Goal: Transaction & Acquisition: Download file/media

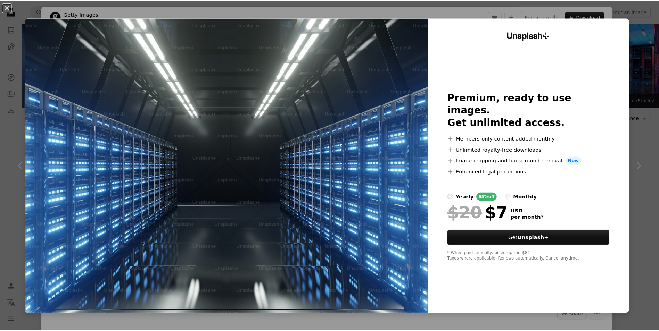
scroll to position [660, 0]
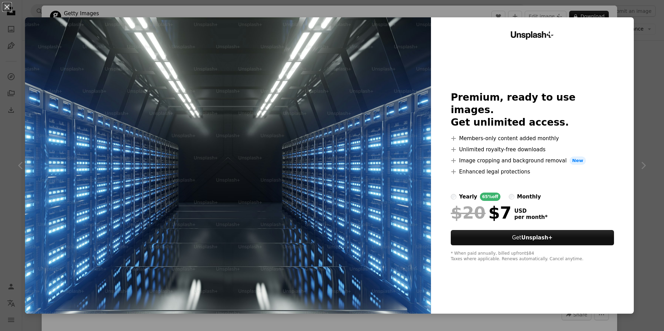
click at [643, 132] on div "An X shape Unsplash+ Premium, ready to use images. Get unlimited access. A plus…" at bounding box center [332, 165] width 664 height 331
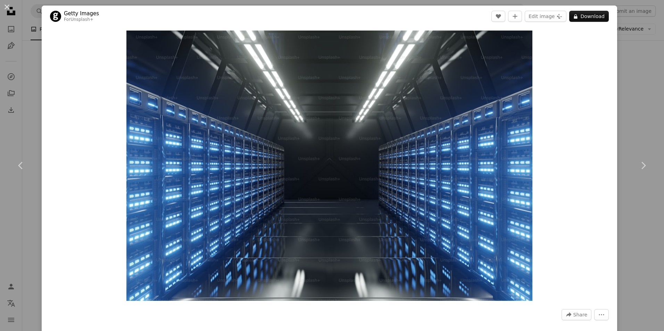
click at [623, 88] on div "An X shape Chevron left Chevron right Getty Images For Unsplash+ A heart A plus…" at bounding box center [332, 165] width 664 height 331
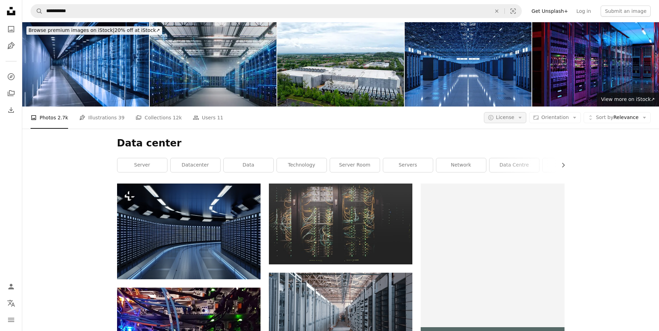
click at [522, 119] on icon "Arrow down" at bounding box center [520, 118] width 6 height 6
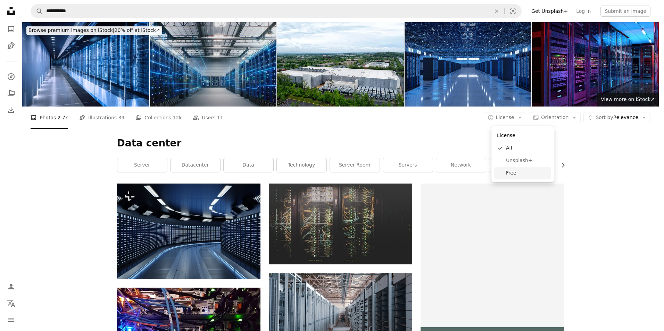
click at [514, 177] on link "Free" at bounding box center [522, 173] width 57 height 13
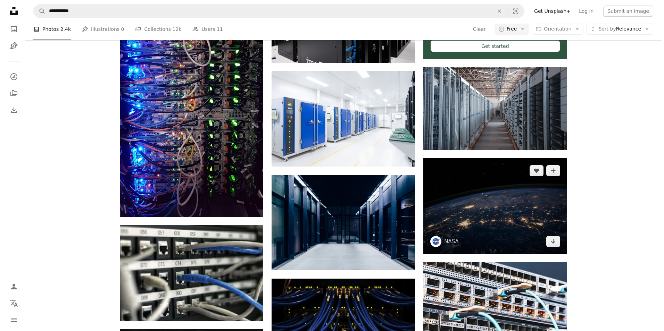
scroll to position [278, 0]
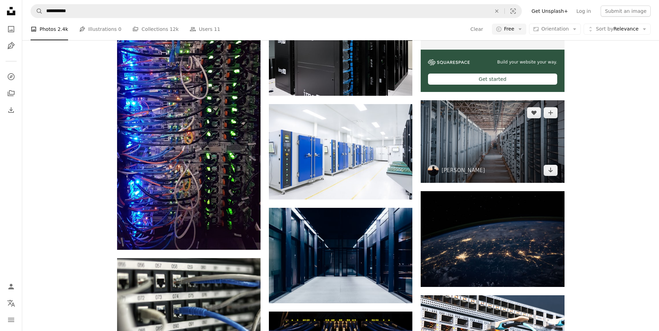
click at [499, 148] on img at bounding box center [492, 141] width 143 height 83
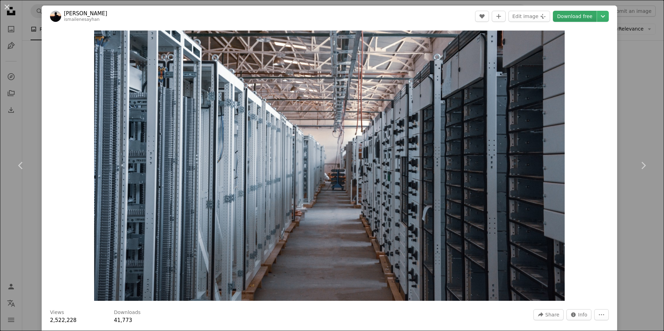
click at [573, 18] on link "Download free" at bounding box center [575, 16] width 44 height 11
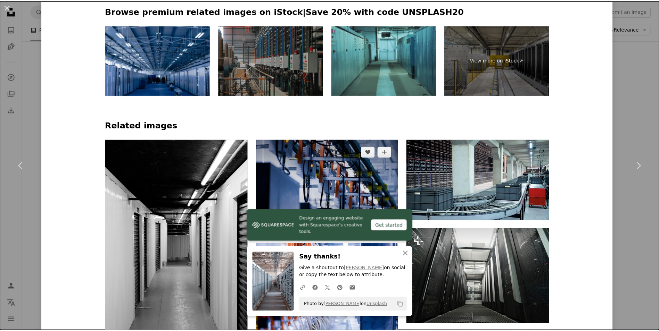
scroll to position [382, 0]
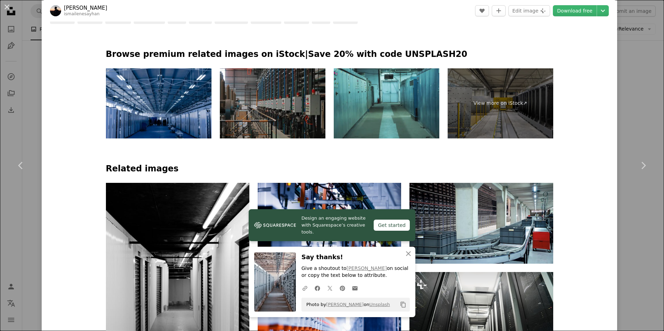
click at [32, 106] on div "An X shape Chevron left Chevron right Design an engaging website with Squarespa…" at bounding box center [332, 165] width 664 height 331
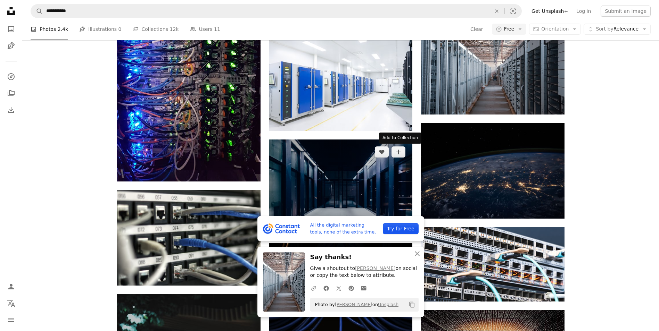
scroll to position [417, 0]
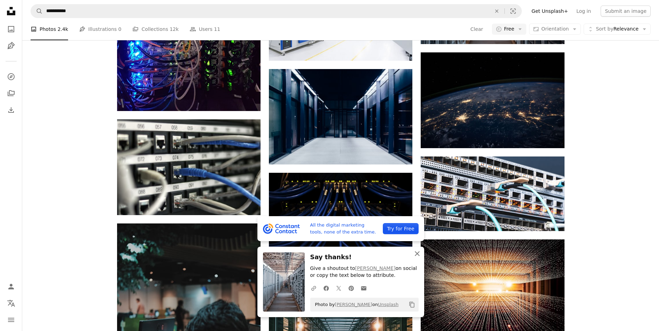
click at [417, 253] on icon "button" at bounding box center [417, 253] width 5 height 5
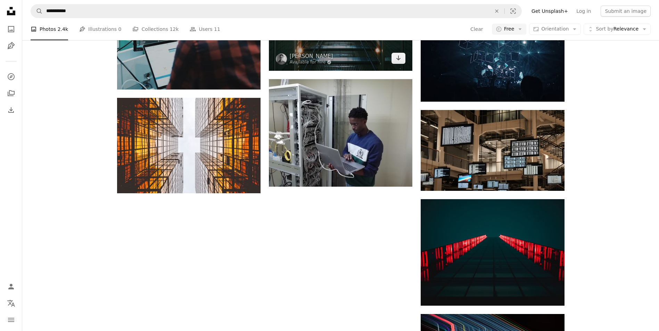
scroll to position [695, 0]
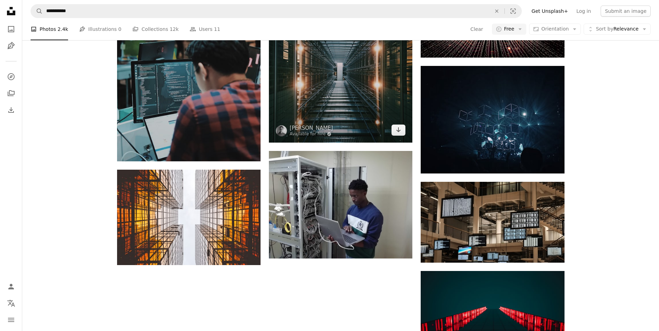
click at [347, 93] on img at bounding box center [340, 70] width 143 height 143
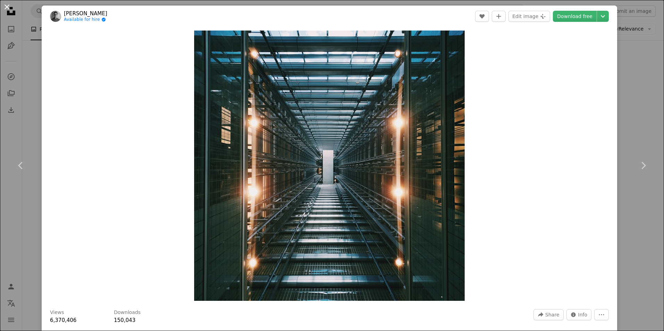
click at [8, 7] on button "An X shape" at bounding box center [7, 7] width 8 height 8
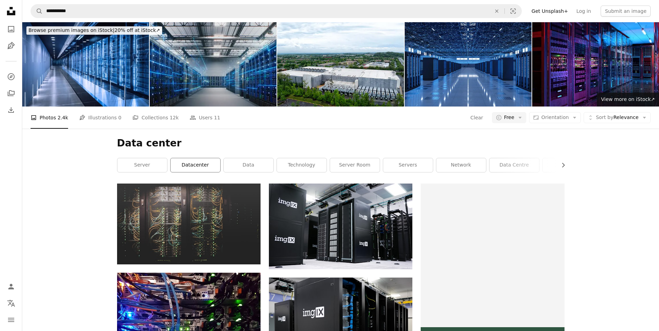
click at [205, 167] on link "datacenter" at bounding box center [196, 165] width 50 height 14
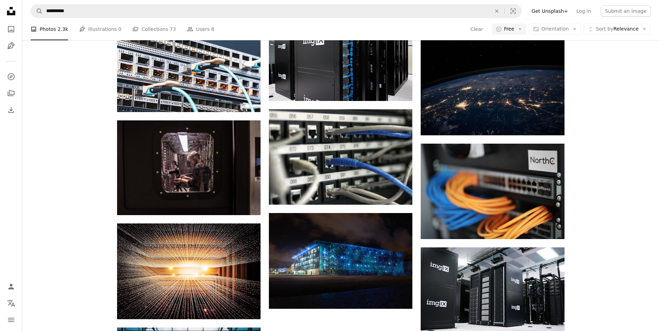
scroll to position [486, 0]
